Goal: Complete application form

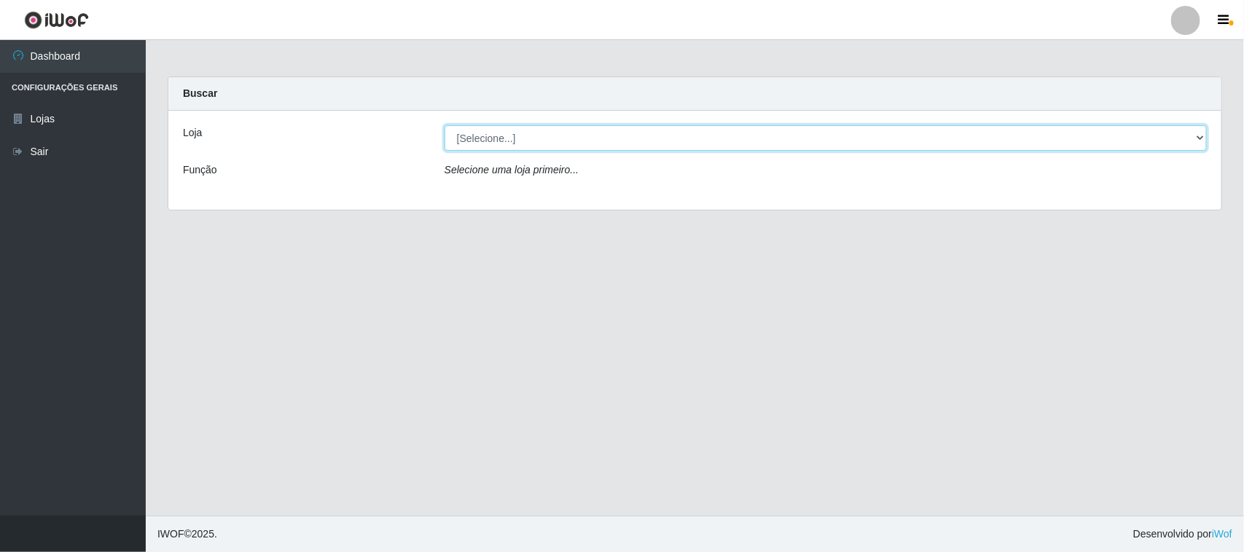
click at [1195, 141] on select "[Selecione...] O Feirão - [GEOGRAPHIC_DATA]" at bounding box center [825, 138] width 762 height 26
select select "191"
click at [444, 125] on select "[Selecione...] O Feirão - [GEOGRAPHIC_DATA]" at bounding box center [825, 138] width 762 height 26
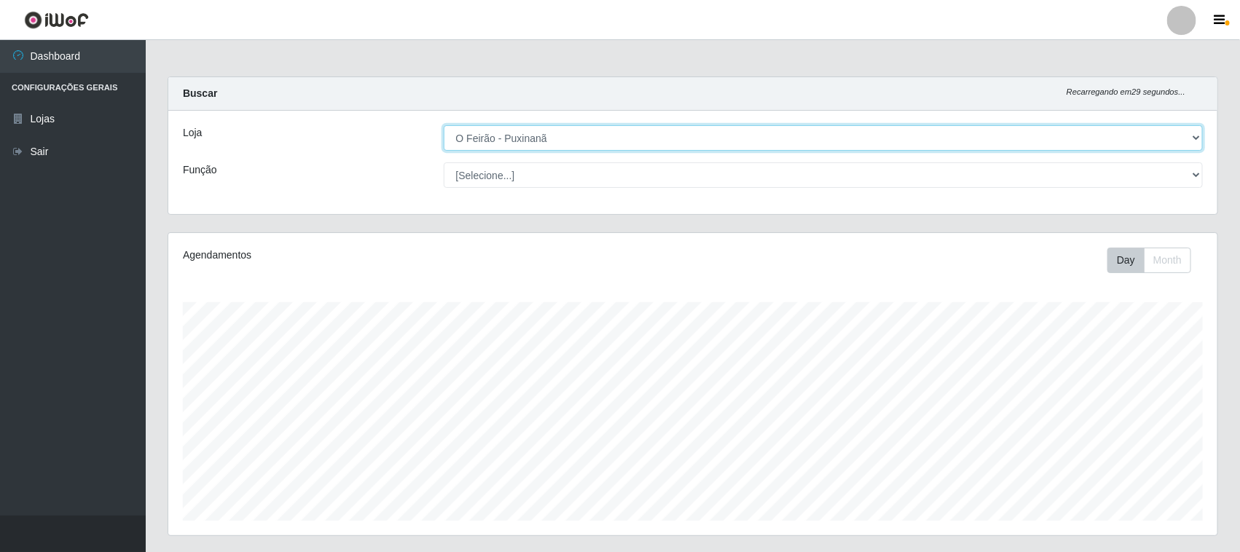
scroll to position [303, 1049]
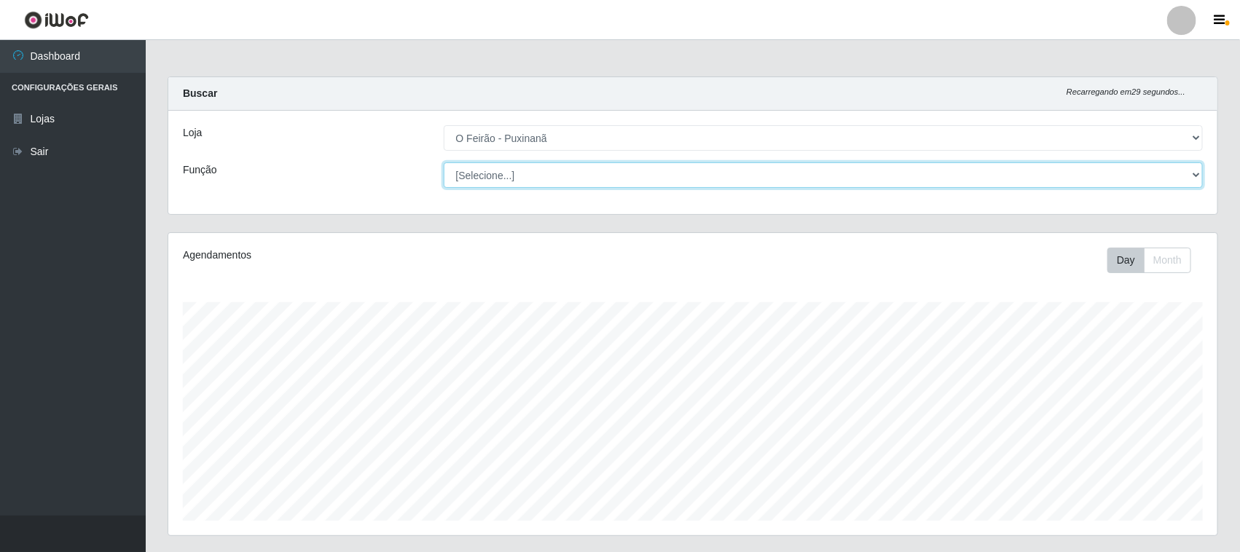
click at [512, 173] on select "[Selecione...] Balconista Balconista + Balconista ++ Embalador Embalador + Emba…" at bounding box center [824, 175] width 760 height 26
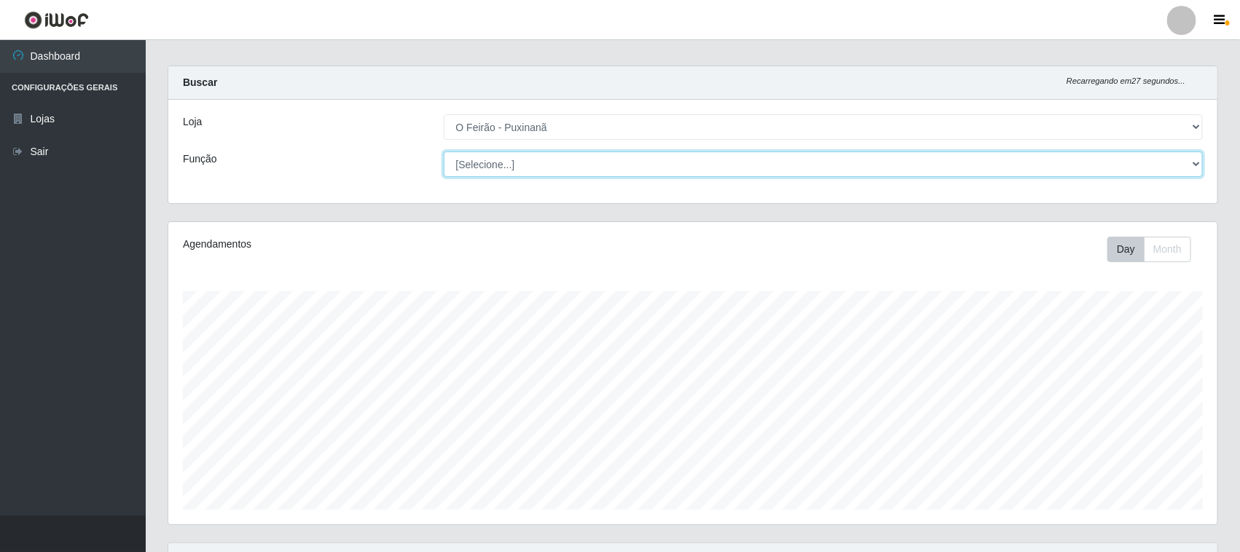
scroll to position [0, 0]
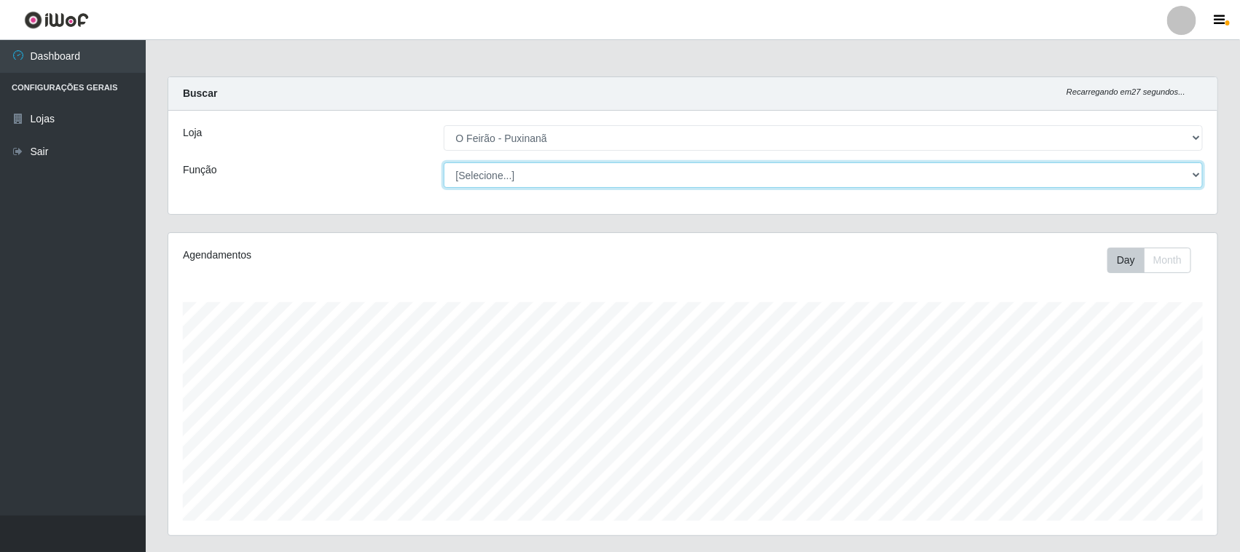
click at [526, 171] on select "[Selecione...] Balconista Balconista + Balconista ++ Embalador Embalador + Emba…" at bounding box center [824, 175] width 760 height 26
click at [527, 168] on select "[Selecione...] Balconista Balconista + Balconista ++ Embalador Embalador + Emba…" at bounding box center [824, 175] width 760 height 26
click at [444, 162] on select "[Selecione...] Balconista Balconista + Balconista ++ Embalador Embalador + Emba…" at bounding box center [824, 175] width 760 height 26
click at [560, 179] on select "[Selecione...] Balconista Balconista + Balconista ++ Embalador Embalador + Emba…" at bounding box center [824, 175] width 760 height 26
select select "1"
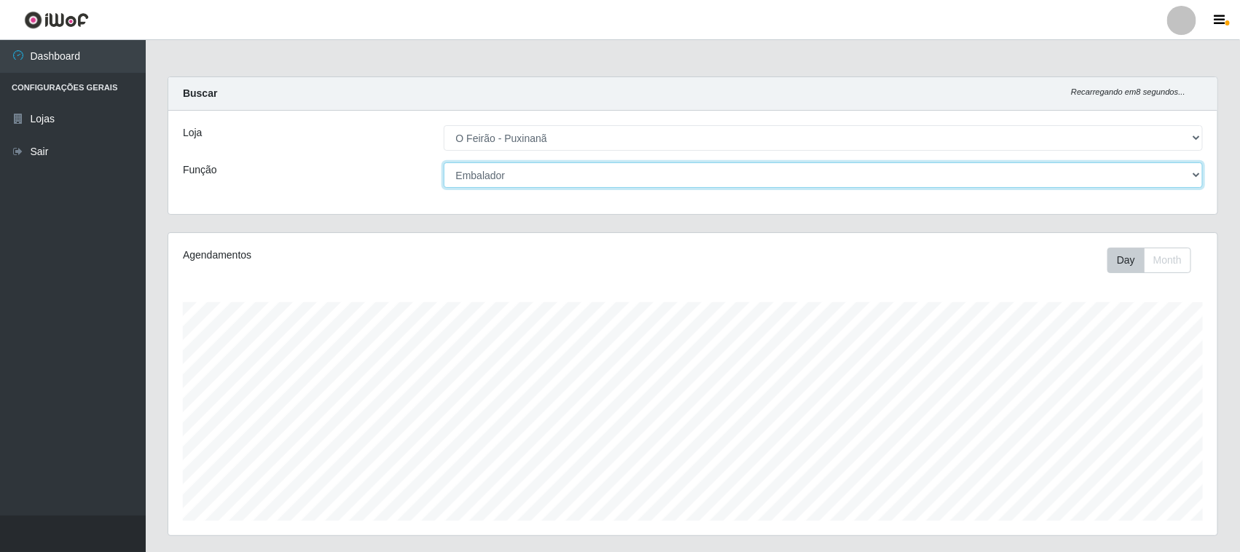
click at [444, 162] on select "[Selecione...] Balconista Balconista + Balconista ++ Embalador Embalador + Emba…" at bounding box center [824, 175] width 760 height 26
